Goal: Information Seeking & Learning: Learn about a topic

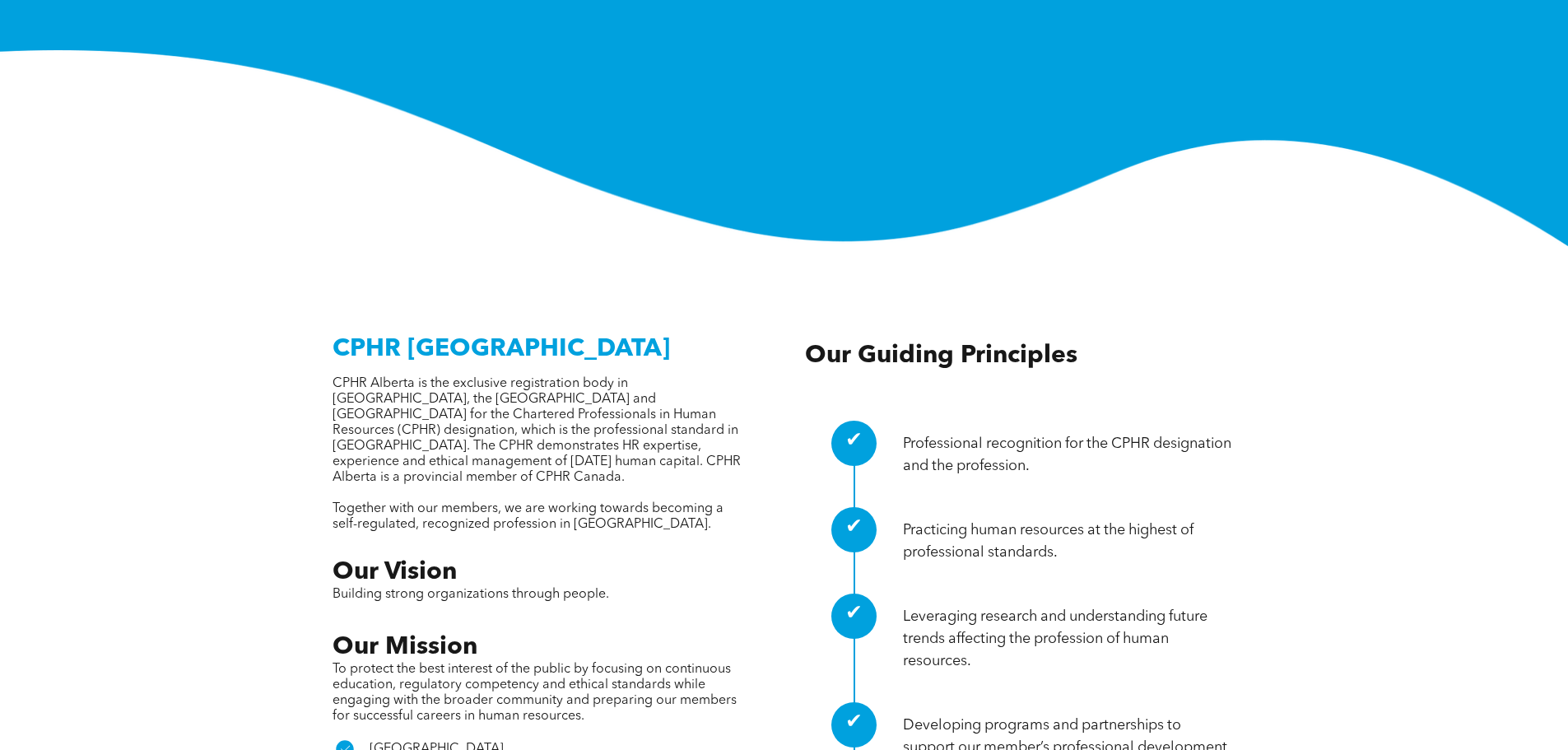
scroll to position [576, 0]
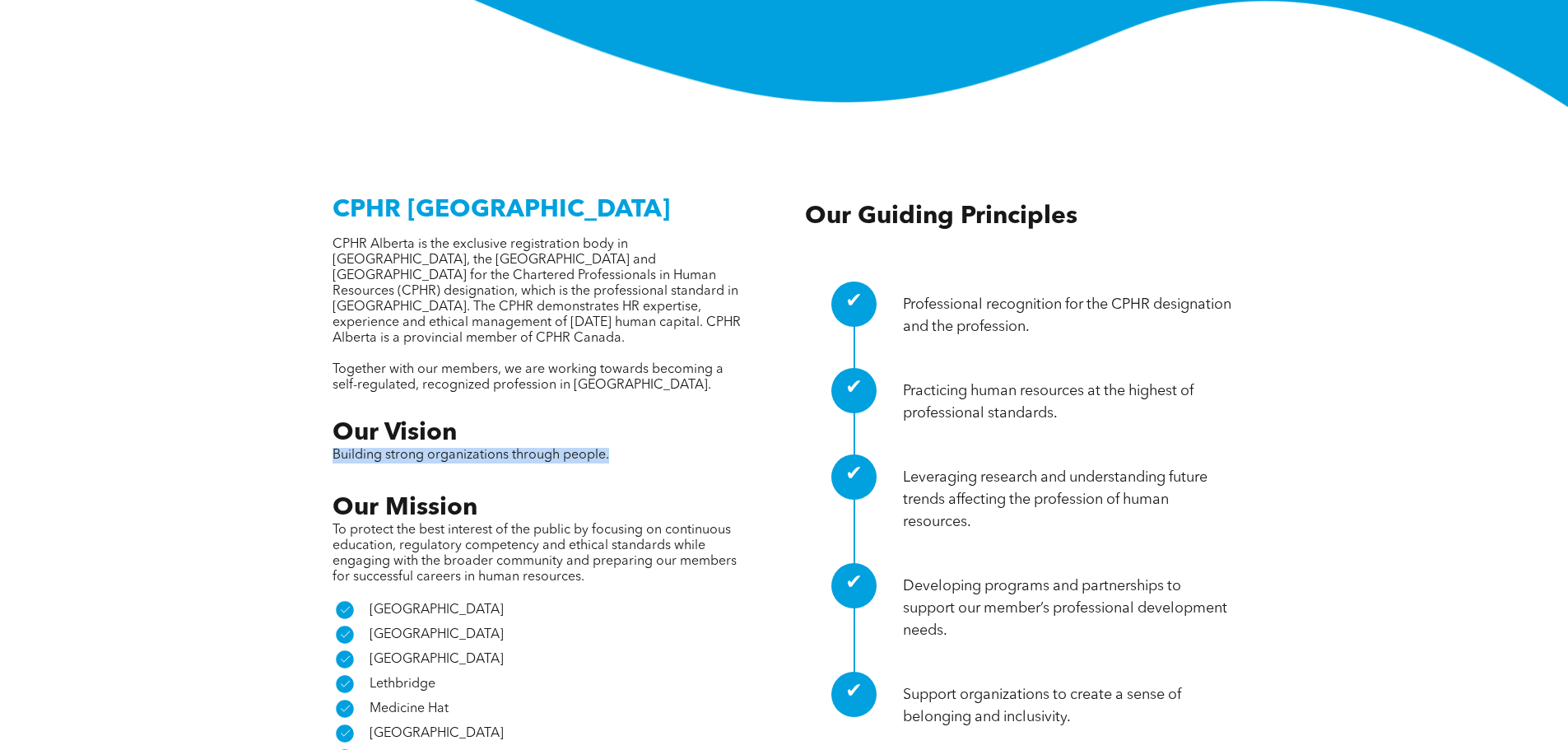
drag, startPoint x: 627, startPoint y: 355, endPoint x: 328, endPoint y: 355, distance: 299.0
click at [328, 355] on div "CPHR Alberta CPHR Alberta is the exclusive registration body in Alberta, the No…" at bounding box center [784, 488] width 962 height 612
copy span "Building strong organizations through people."
